Goal: Task Accomplishment & Management: Use online tool/utility

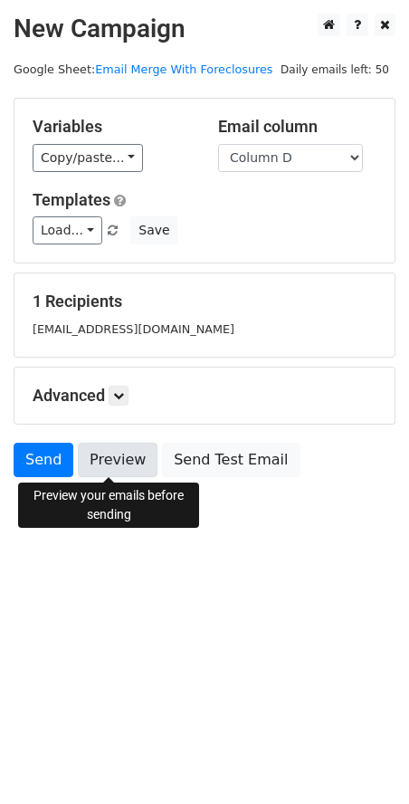
click at [121, 461] on link "Preview" at bounding box center [118, 460] width 80 height 34
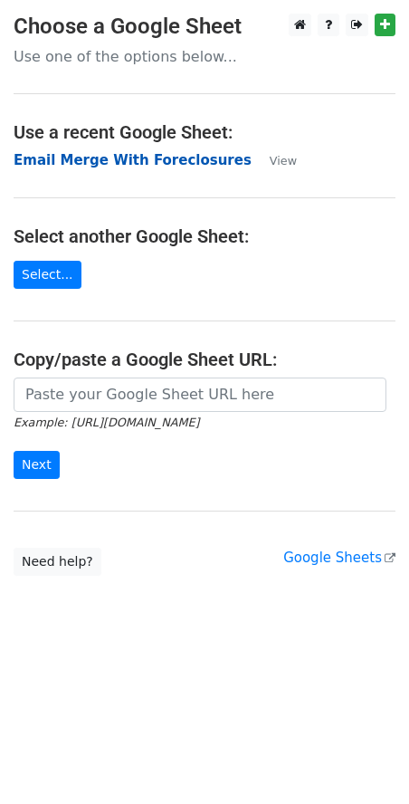
click at [111, 155] on strong "Email Merge With Foreclosures" at bounding box center [133, 160] width 238 height 16
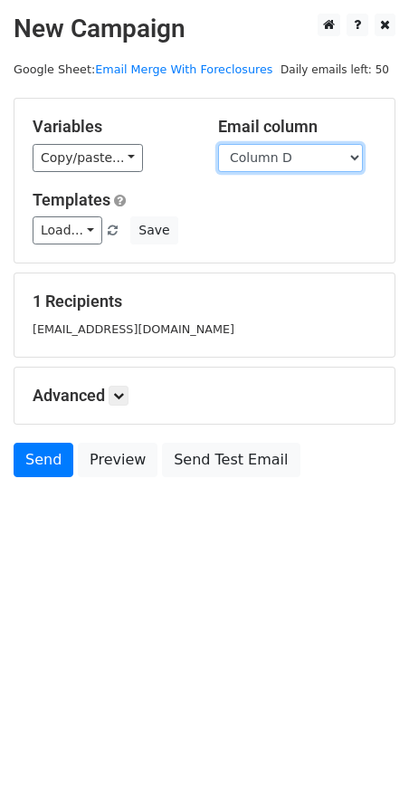
click at [354, 164] on select "Column A Column B Column C Column D Column E" at bounding box center [290, 158] width 145 height 28
select select "Column E"
click at [218, 144] on select "Column A Column B Column C Column D Column E" at bounding box center [290, 158] width 145 height 28
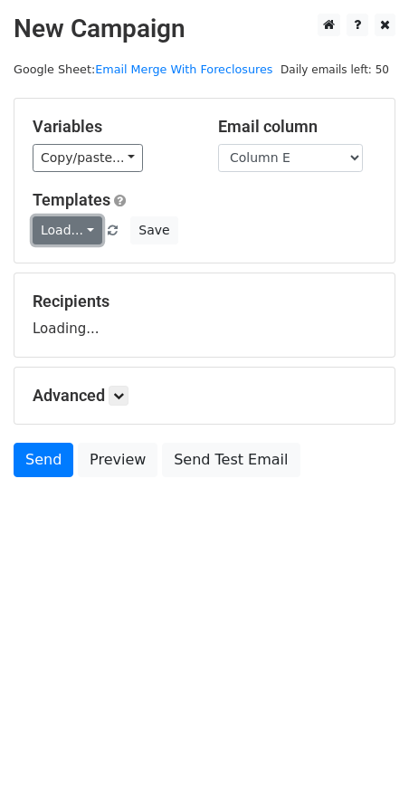
click at [85, 226] on link "Load..." at bounding box center [68, 230] width 70 height 28
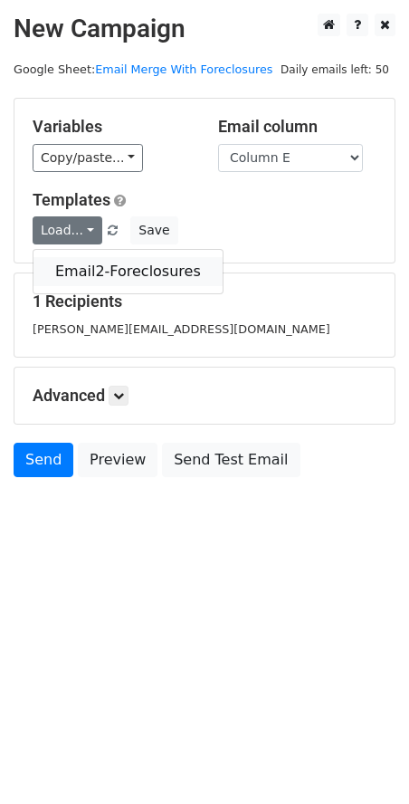
click at [99, 268] on link "Email2-Foreclosures" at bounding box center [128, 271] width 189 height 29
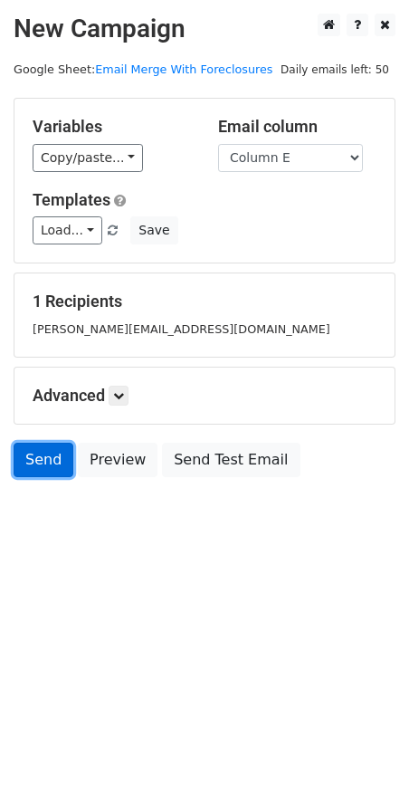
click at [45, 464] on link "Send" at bounding box center [44, 460] width 60 height 34
